Goal: Information Seeking & Learning: Understand process/instructions

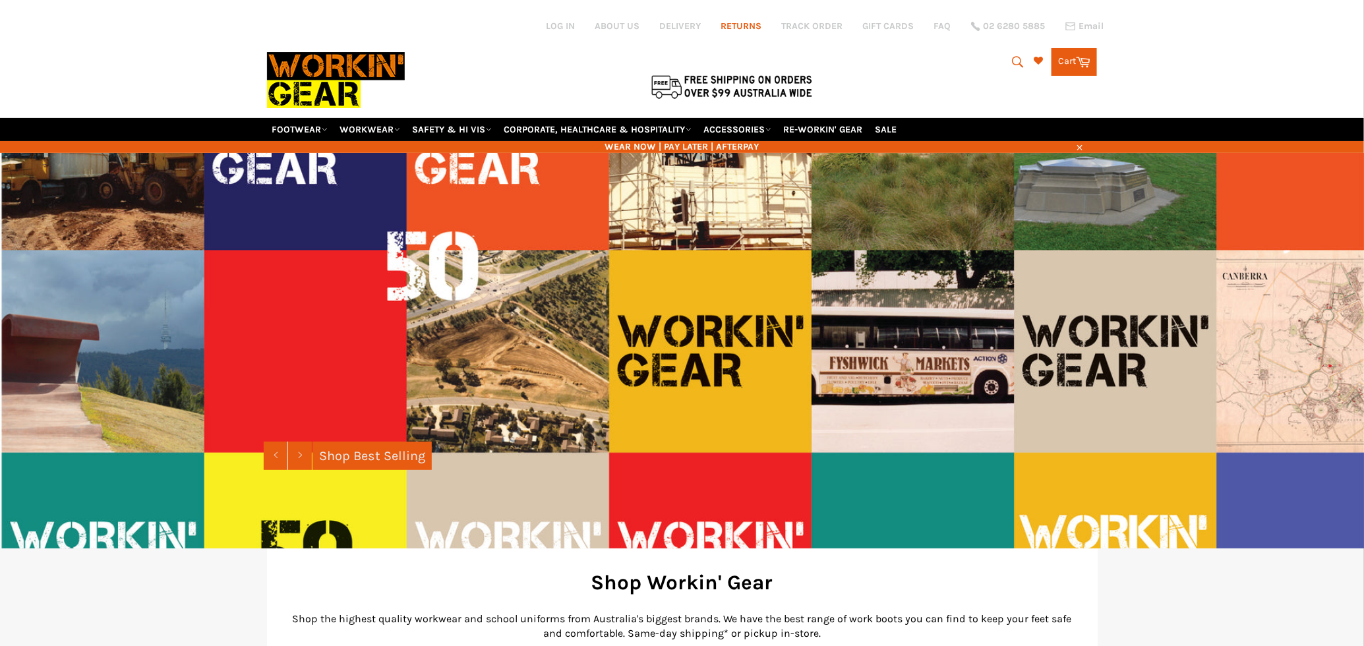
click at [748, 25] on link "RETURNS" at bounding box center [741, 26] width 41 height 13
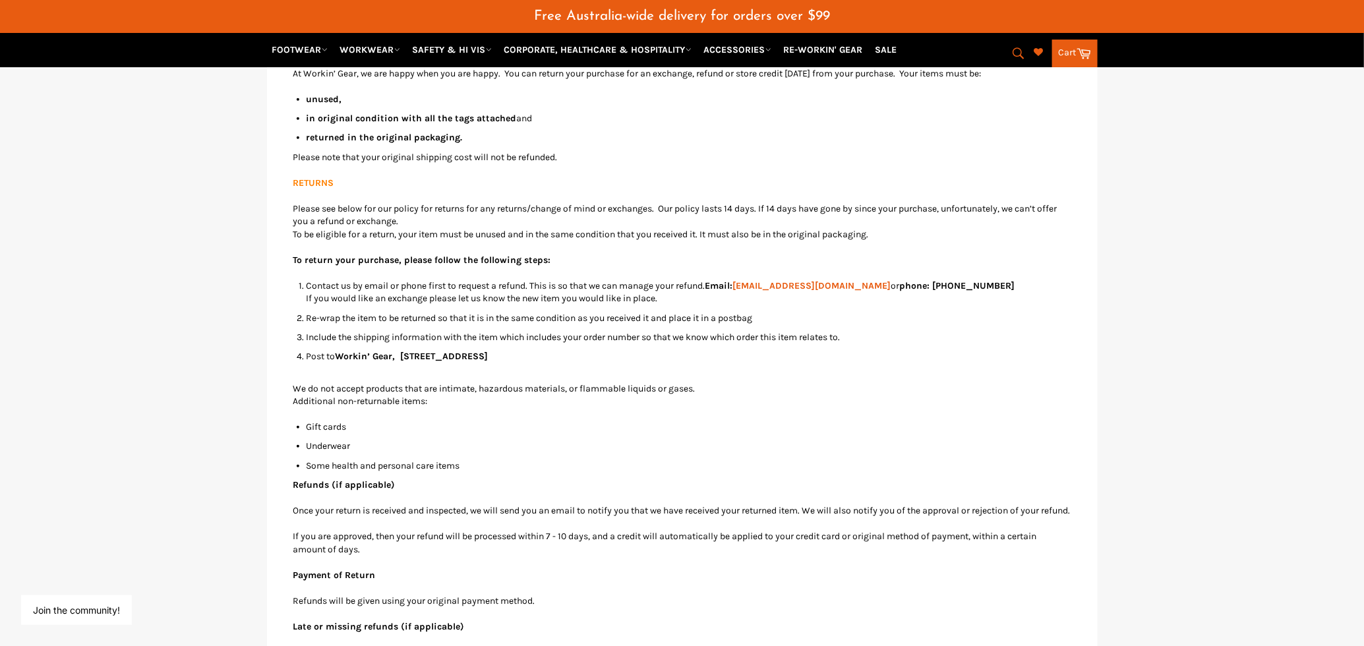
scroll to position [274, 0]
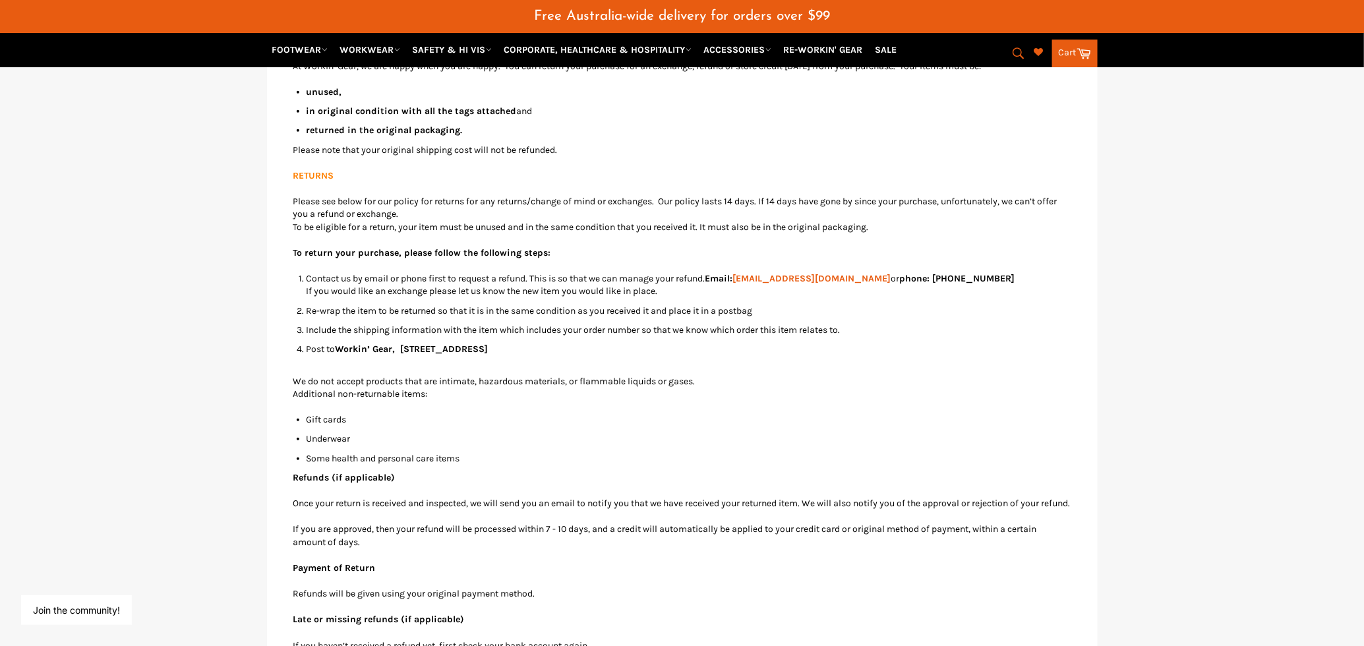
drag, startPoint x: 303, startPoint y: 309, endPoint x: 599, endPoint y: 349, distance: 298.0
click at [599, 349] on ol "Contact us by email or phone first to request a refund. This is so that we can …" at bounding box center [689, 320] width 765 height 96
copy ol "Re-wrap the item to be returned so that it is in the same condition as you rece…"
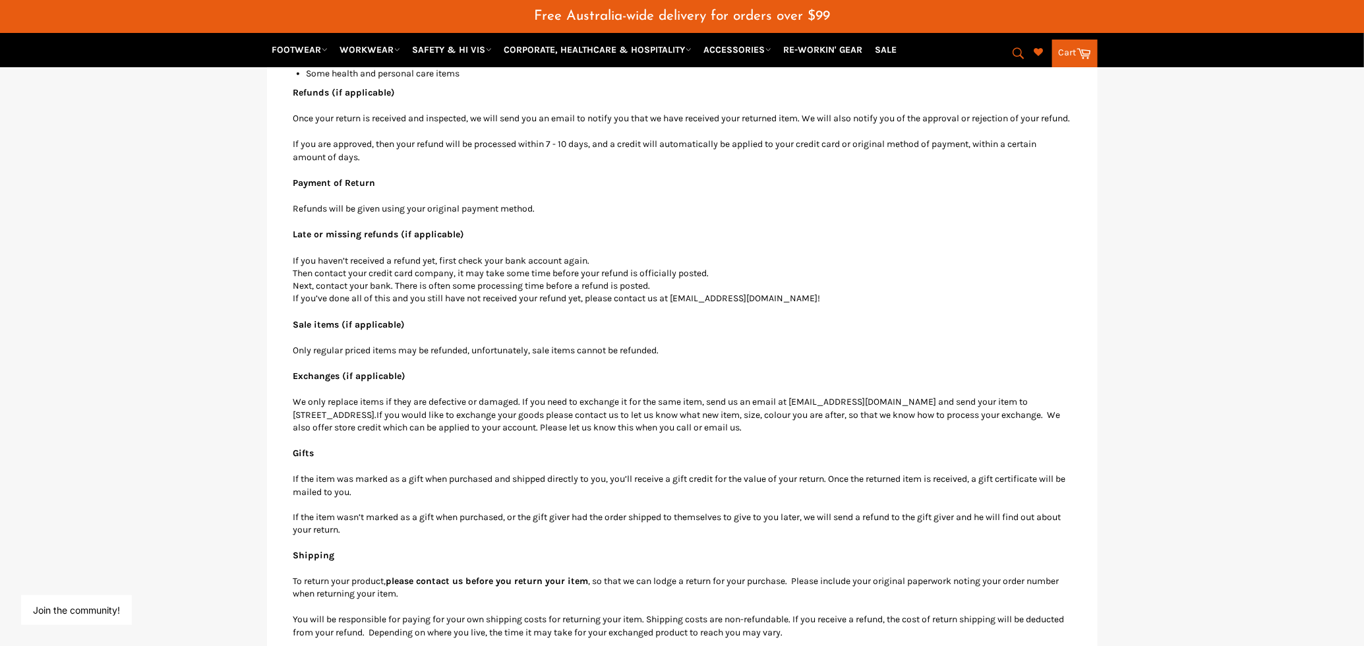
scroll to position [686, 0]
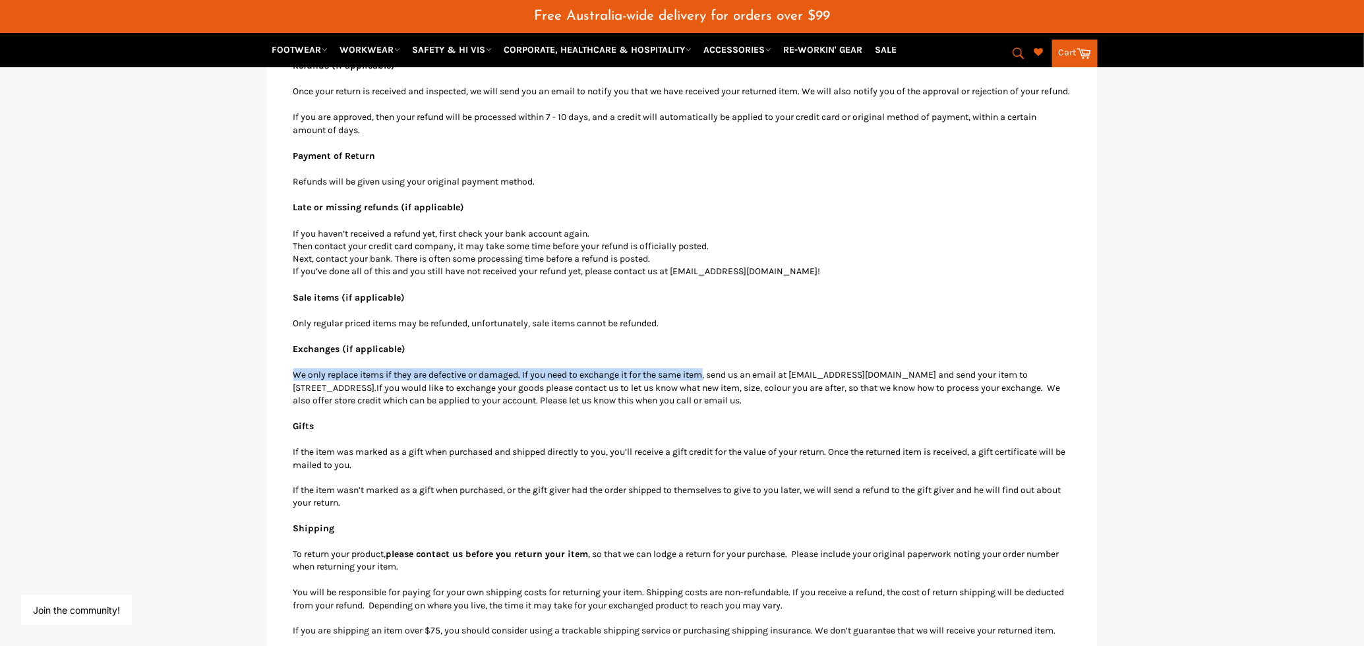
drag, startPoint x: 710, startPoint y: 385, endPoint x: 291, endPoint y: 384, distance: 419.3
click at [291, 384] on div "WORKIN' GEAR ONLINE SALES RETURN & EXCHANGE POLICY At Workin’ Gear, we are happ…" at bounding box center [682, 309] width 831 height 1443
copy p "We only replace items if they are defective or damaged. If you need to exchange…"
